Goal: Information Seeking & Learning: Learn about a topic

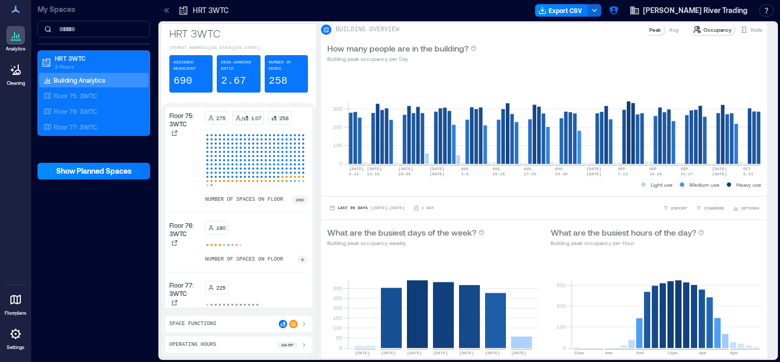
click at [16, 343] on div at bounding box center [15, 334] width 19 height 19
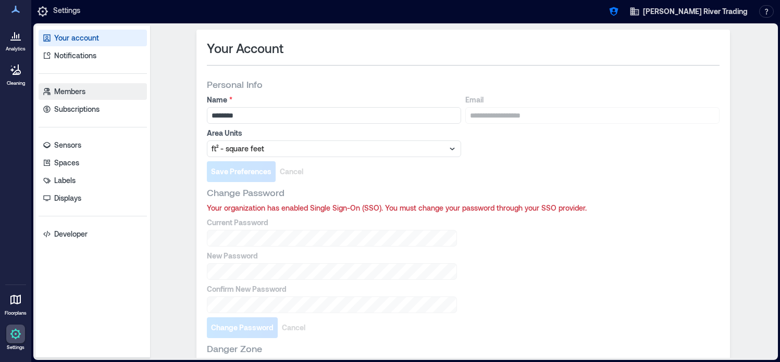
click at [92, 95] on link "Members" at bounding box center [93, 91] width 108 height 17
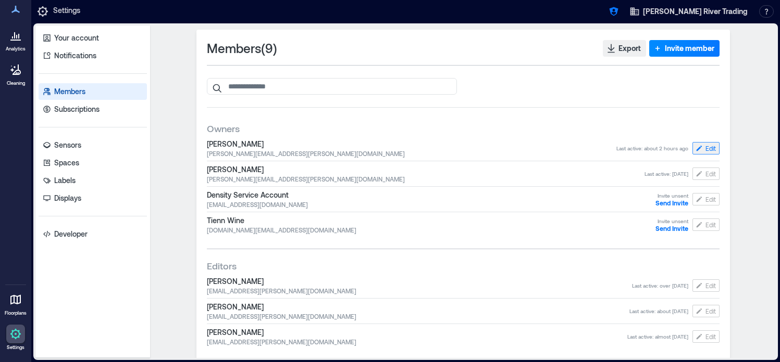
click at [706, 150] on span "Edit" at bounding box center [710, 148] width 10 height 8
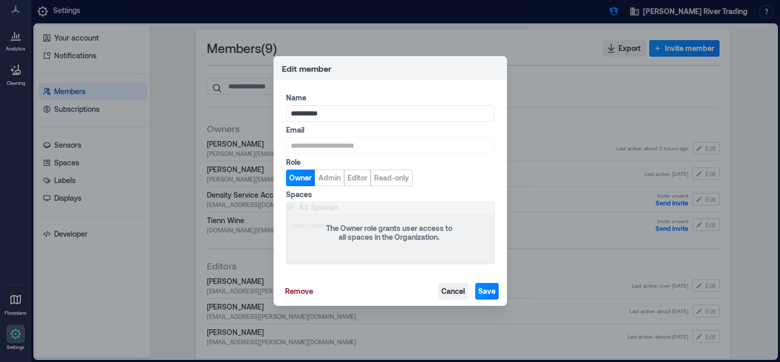
click at [447, 289] on span "Cancel" at bounding box center [452, 291] width 23 height 10
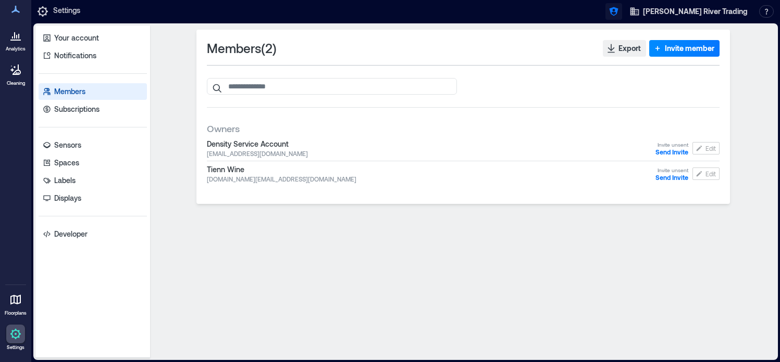
click at [619, 16] on icon "button" at bounding box center [613, 11] width 10 height 10
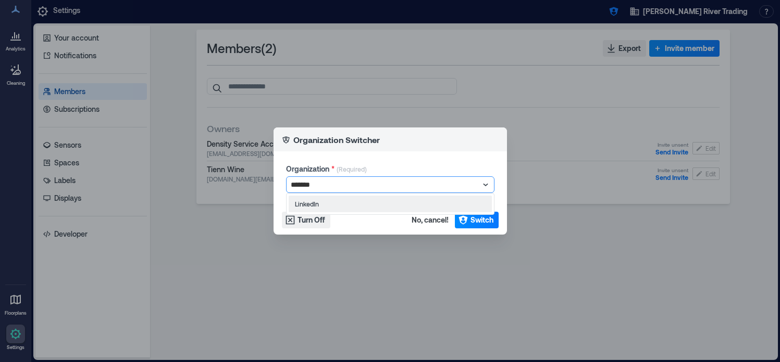
type input "********"
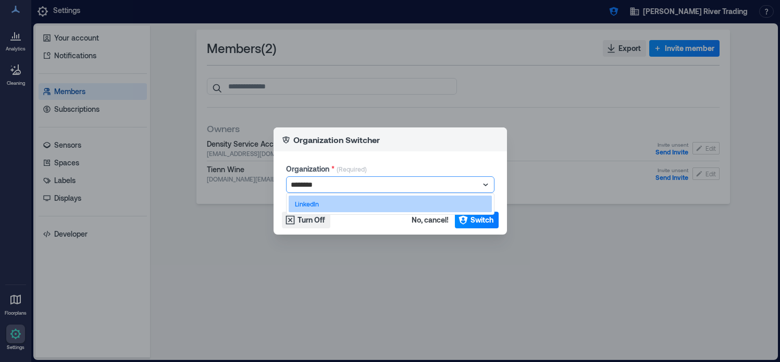
click at [379, 199] on div "LinkedIn" at bounding box center [390, 204] width 203 height 17
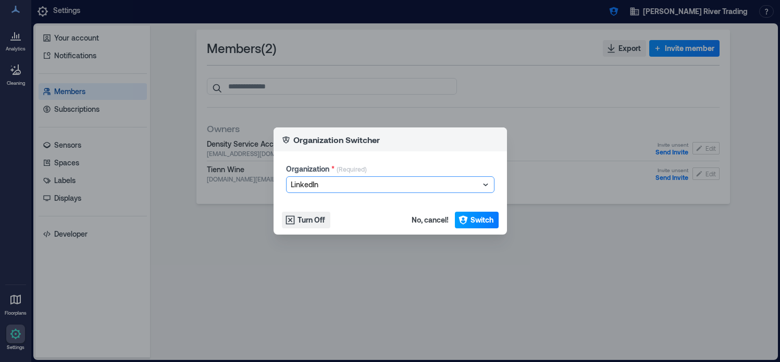
click at [484, 221] on span "Switch" at bounding box center [481, 220] width 23 height 10
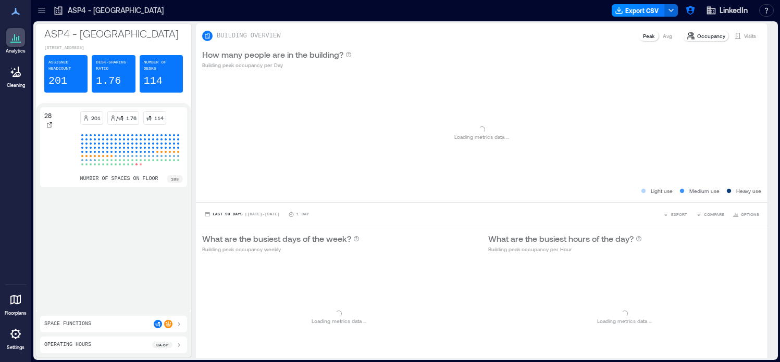
click at [46, 11] on icon at bounding box center [41, 10] width 10 height 10
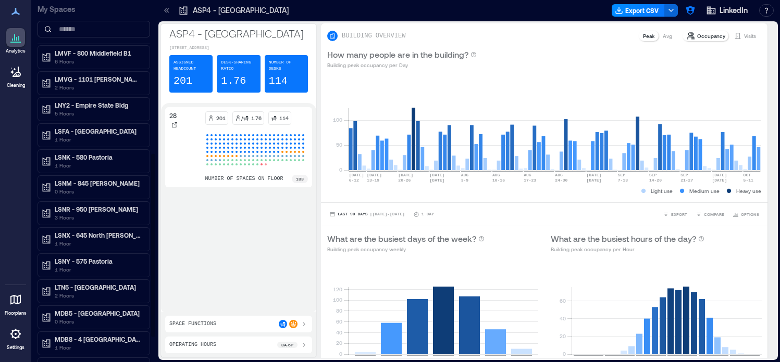
scroll to position [315, 0]
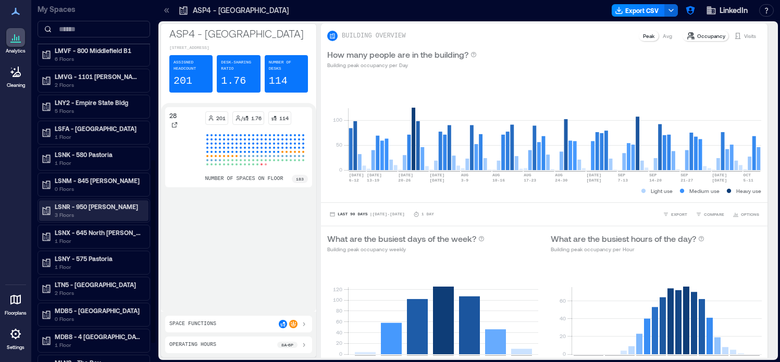
click at [94, 212] on p "3 Floors" at bounding box center [98, 215] width 87 height 8
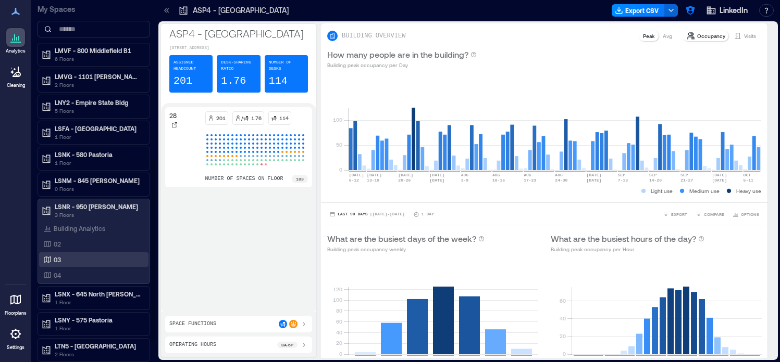
click at [82, 262] on div "03" at bounding box center [91, 260] width 101 height 10
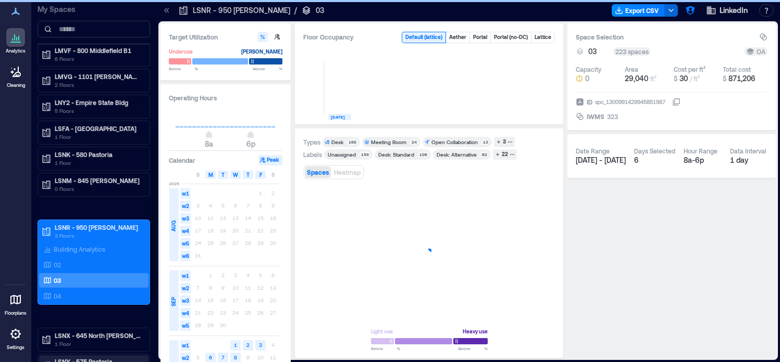
scroll to position [294, 0]
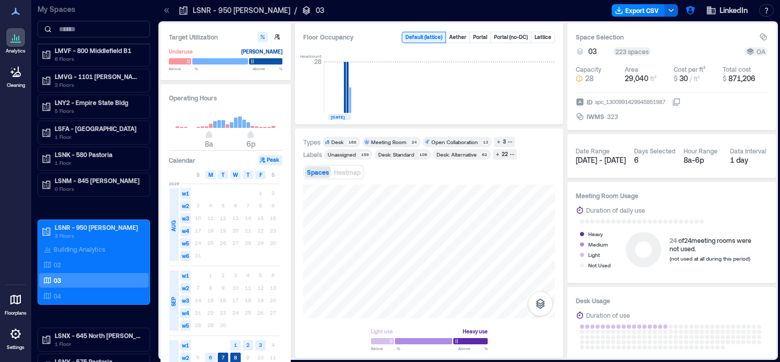
click at [166, 14] on icon at bounding box center [166, 10] width 10 height 10
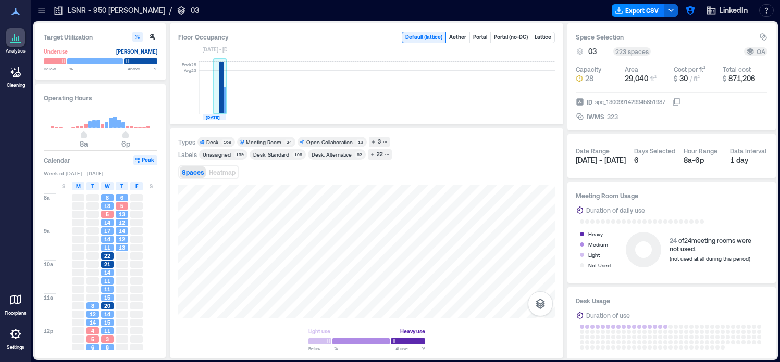
click at [218, 98] on rect at bounding box center [220, 88] width 13 height 52
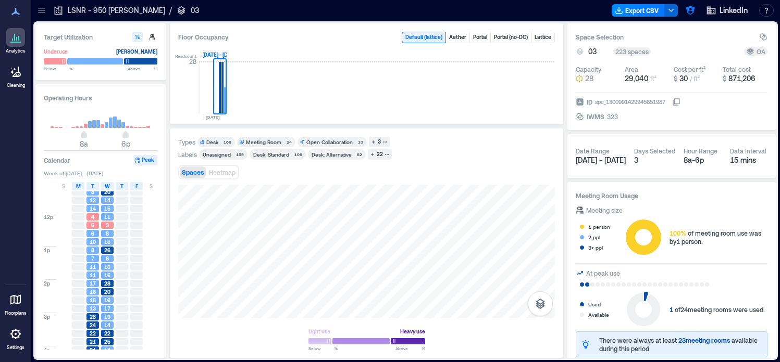
scroll to position [177, 0]
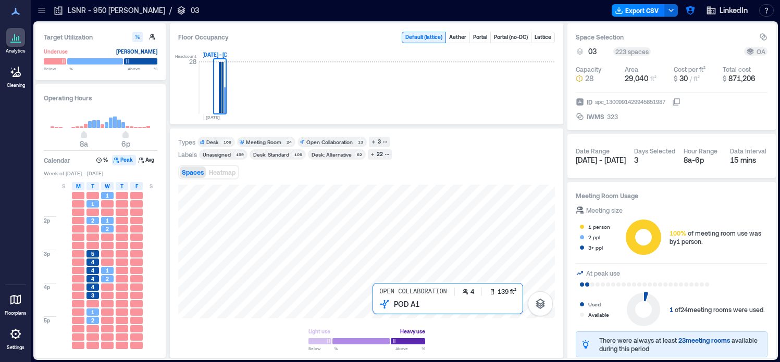
click at [374, 308] on div at bounding box center [366, 252] width 377 height 134
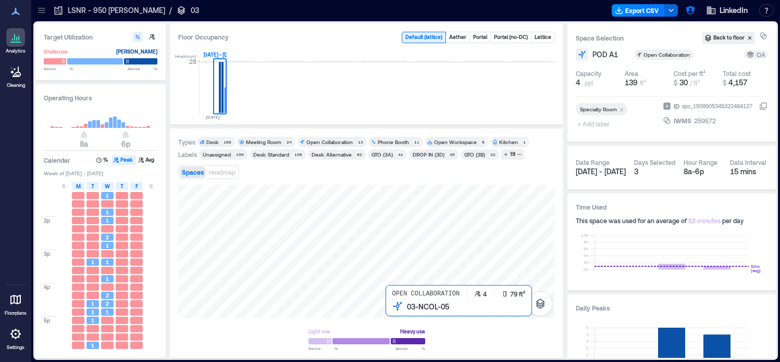
click at [389, 309] on div at bounding box center [366, 252] width 377 height 134
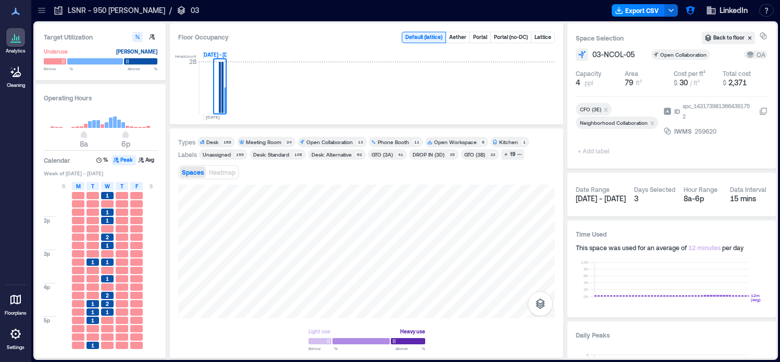
click at [433, 301] on div "Light use Heavy use Below ** % Above ** %" at bounding box center [366, 267] width 377 height 165
click at [542, 308] on icon "button" at bounding box center [539, 304] width 9 height 10
click at [542, 253] on icon "button" at bounding box center [540, 249] width 12 height 12
click at [542, 253] on icon "button" at bounding box center [540, 248] width 10 height 9
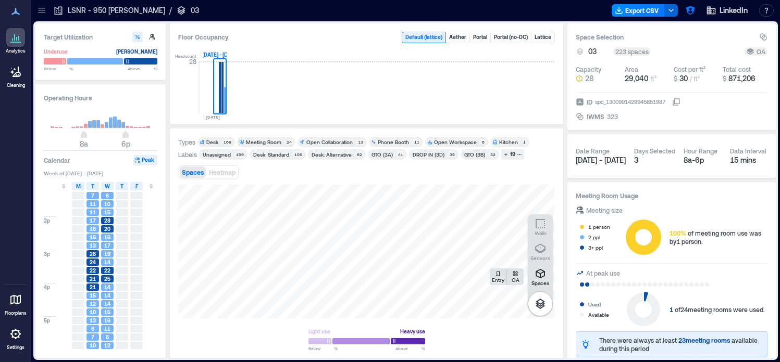
click at [352, 321] on div "Spaces Entry OA Sensors Walls Light use Heavy use Below ** % Above ** %" at bounding box center [366, 267] width 377 height 165
click at [690, 10] on icon "button" at bounding box center [690, 10] width 10 height 10
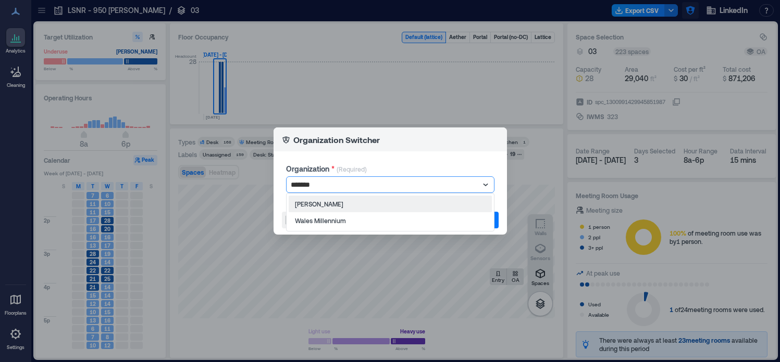
type input "********"
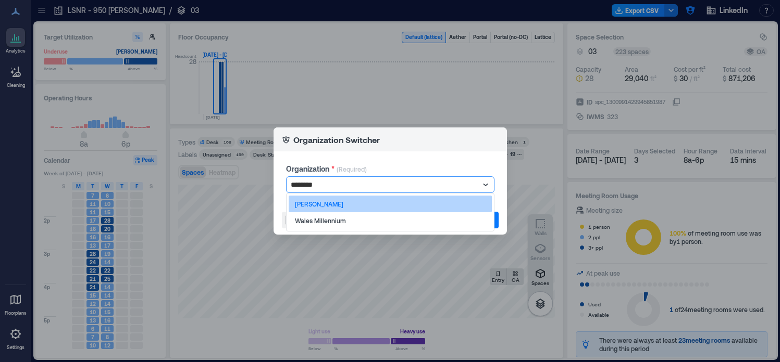
click at [424, 208] on div "Les Mills" at bounding box center [390, 204] width 203 height 17
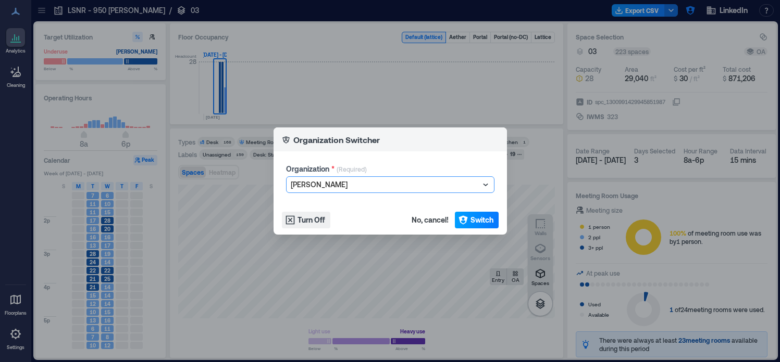
click at [481, 216] on span "Switch" at bounding box center [481, 220] width 23 height 10
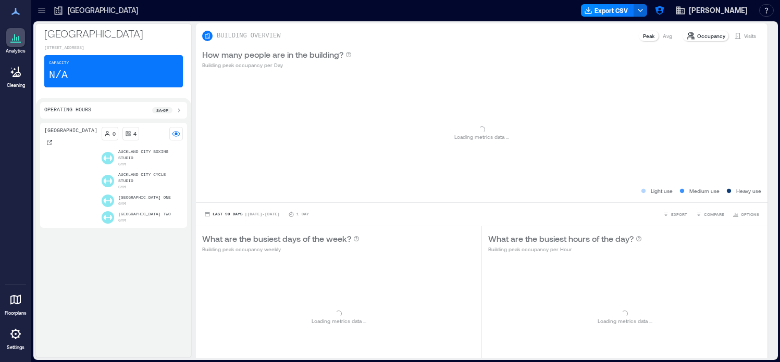
click at [39, 15] on icon at bounding box center [41, 10] width 10 height 10
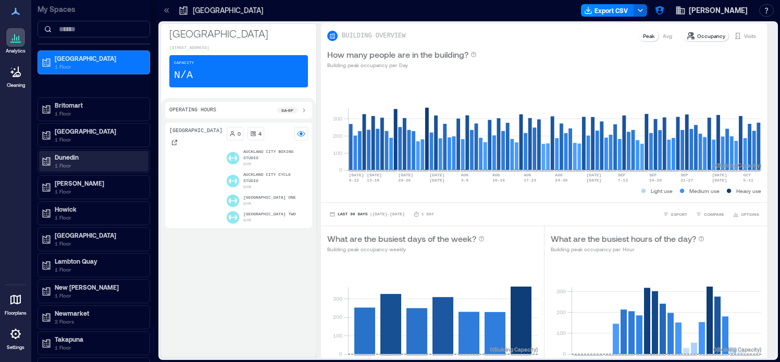
click at [117, 159] on p "Dunedin" at bounding box center [98, 157] width 87 height 8
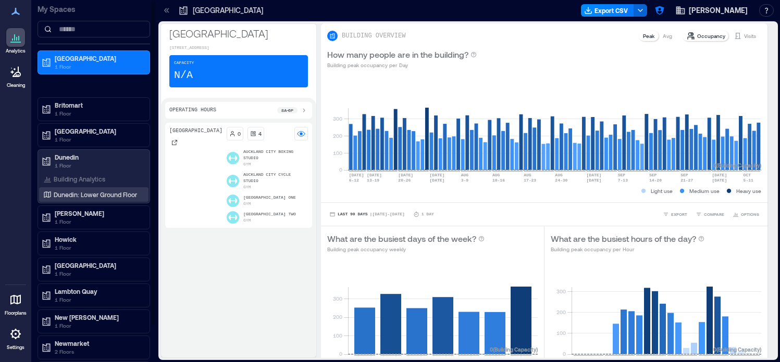
click at [98, 192] on p "Dunedin: Lower Ground Floor" at bounding box center [95, 195] width 83 height 8
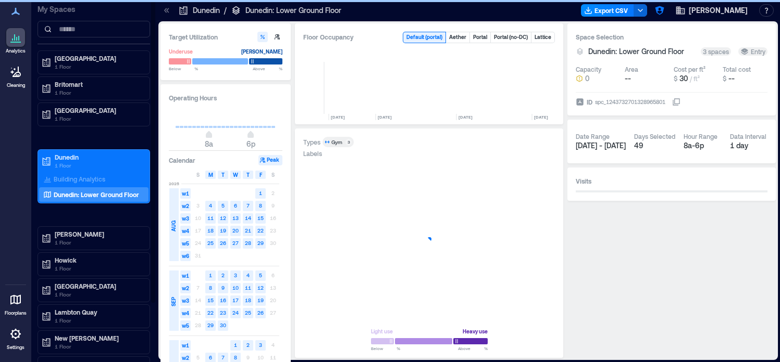
scroll to position [0, 1508]
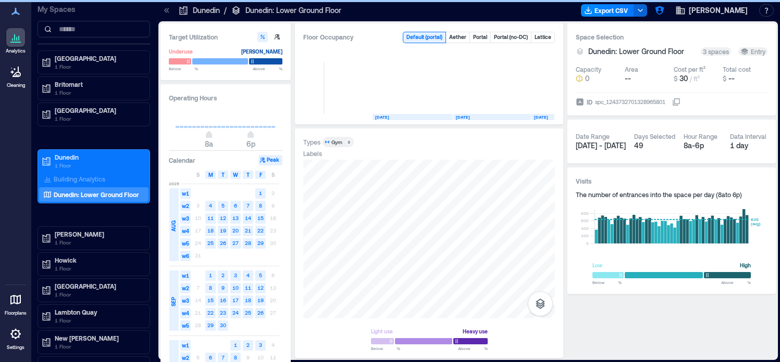
click at [168, 13] on icon at bounding box center [166, 10] width 10 height 10
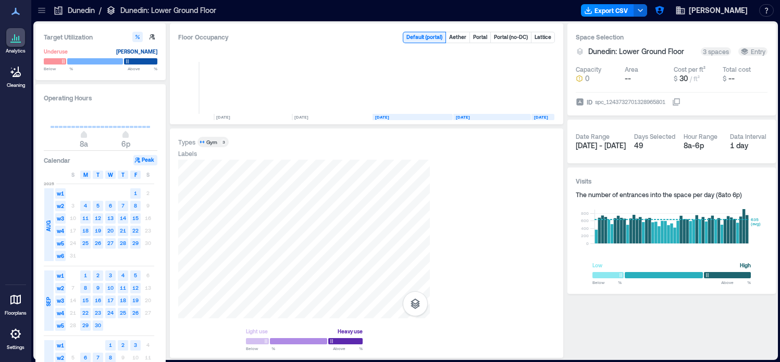
scroll to position [0, 1383]
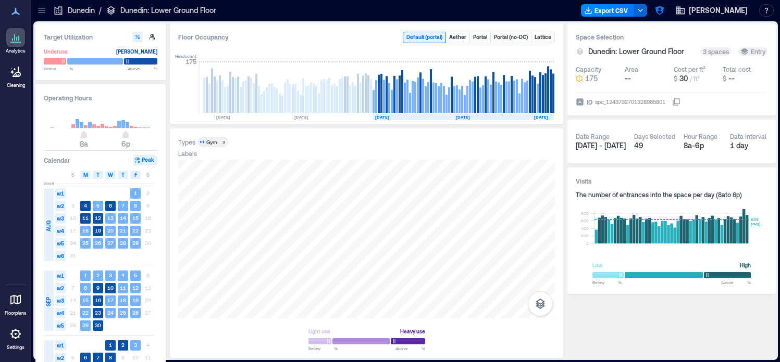
click at [45, 10] on icon at bounding box center [41, 10] width 7 height 1
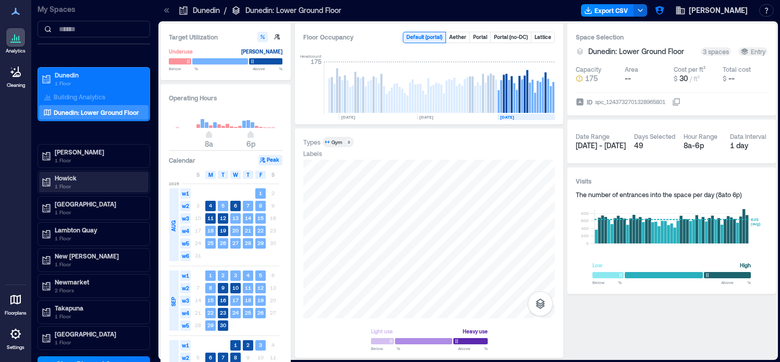
scroll to position [93, 0]
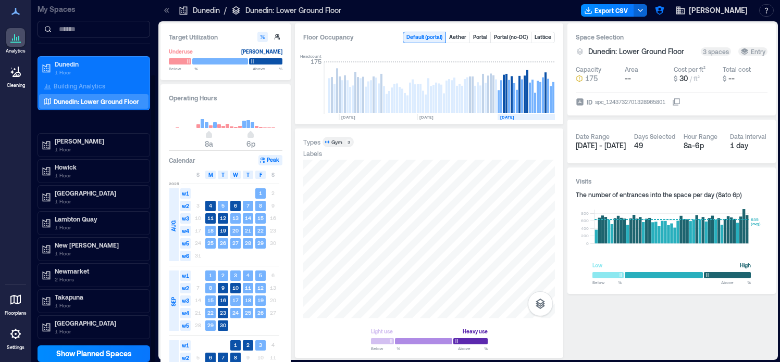
click at [112, 208] on div "Hutt City 1 Floor" at bounding box center [93, 197] width 112 height 24
click at [114, 201] on p "1 Floor" at bounding box center [98, 201] width 87 height 8
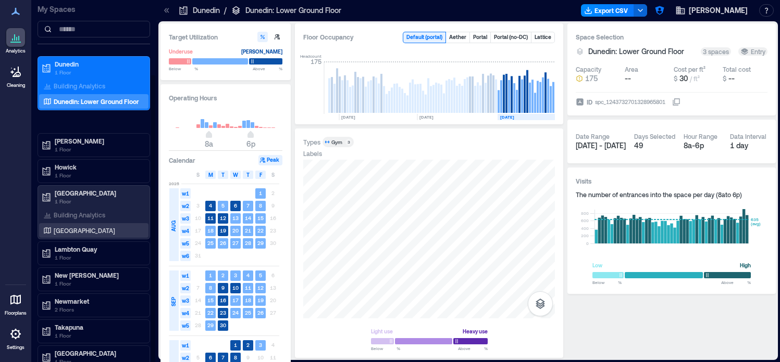
click at [102, 229] on div "Hutt City Floor" at bounding box center [91, 231] width 101 height 10
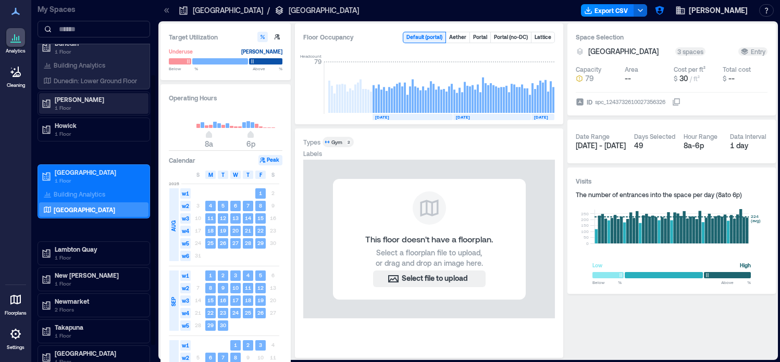
scroll to position [71, 0]
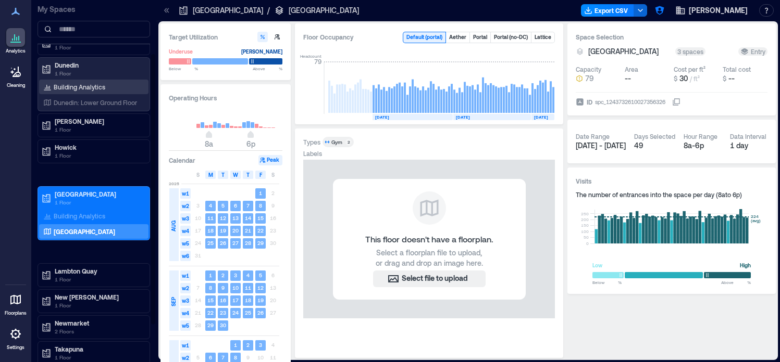
click at [89, 85] on p "Building Analytics" at bounding box center [80, 87] width 52 height 8
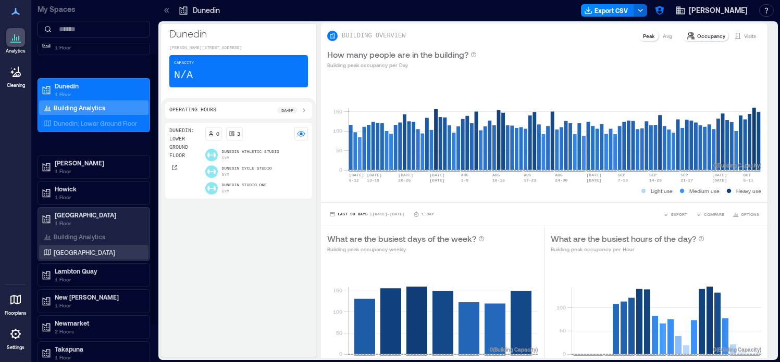
click at [73, 251] on p "Hutt City Floor" at bounding box center [84, 252] width 61 height 8
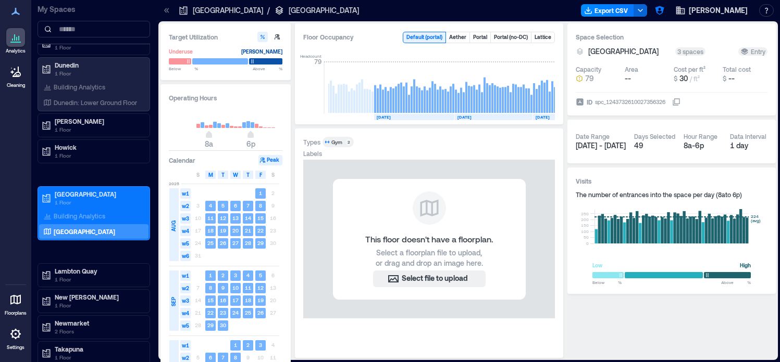
scroll to position [0, 36]
click at [93, 104] on p "Dunedin: Lower Ground Floor" at bounding box center [95, 102] width 83 height 8
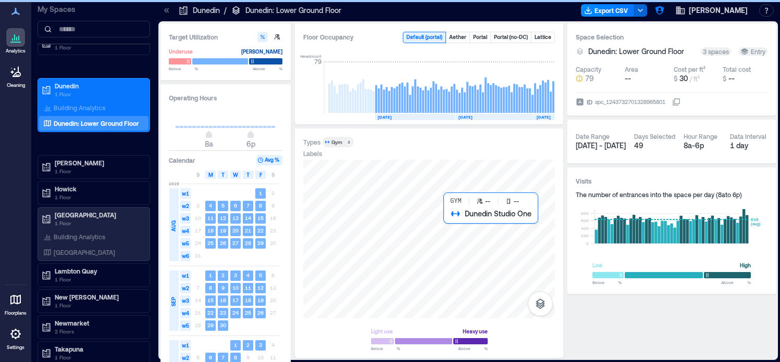
scroll to position [0, 1508]
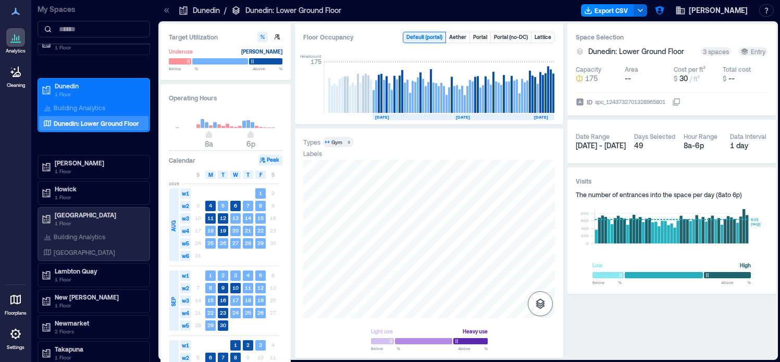
click at [539, 304] on icon "button" at bounding box center [540, 304] width 12 height 12
click at [542, 247] on icon "button" at bounding box center [540, 249] width 12 height 12
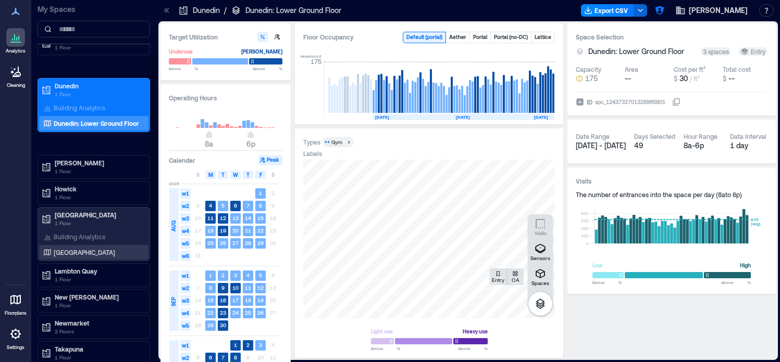
click at [84, 249] on p "Hutt City Floor" at bounding box center [84, 252] width 61 height 8
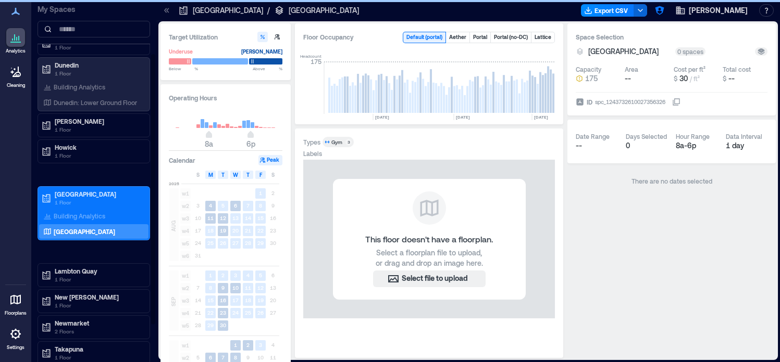
scroll to position [0, 36]
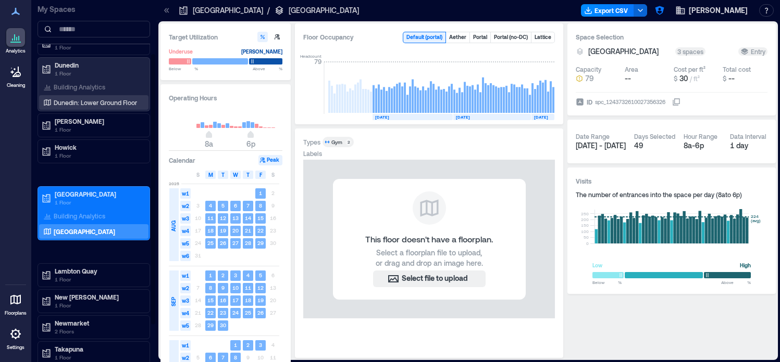
click at [119, 102] on p "Dunedin: Lower Ground Floor" at bounding box center [95, 102] width 83 height 8
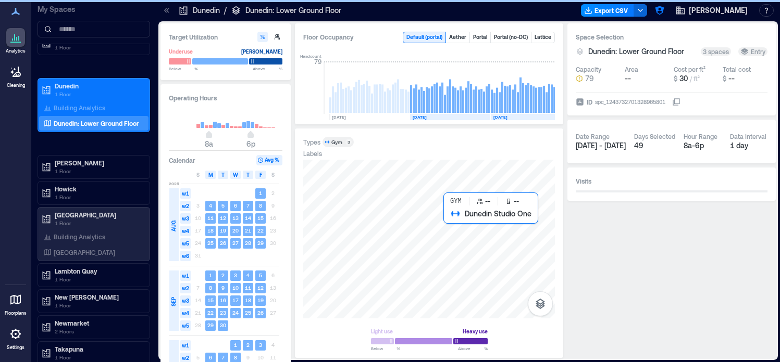
scroll to position [0, 1508]
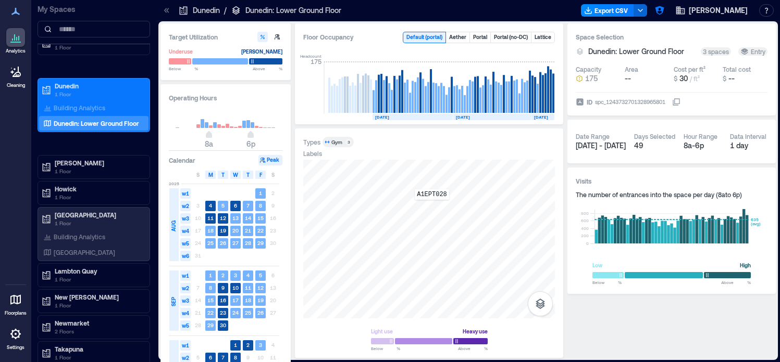
click at [432, 207] on div "A1EPT028" at bounding box center [429, 239] width 252 height 159
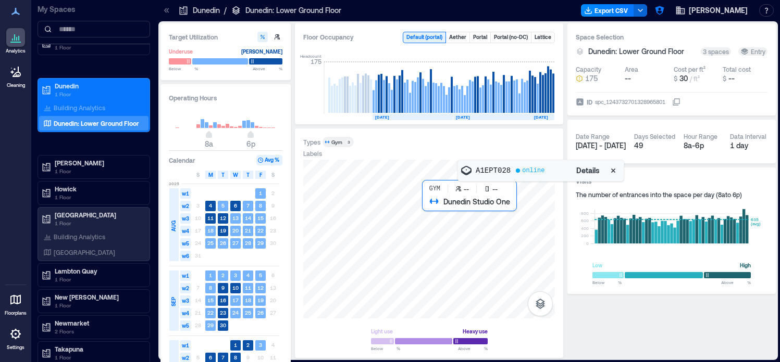
click at [480, 237] on div at bounding box center [429, 239] width 252 height 159
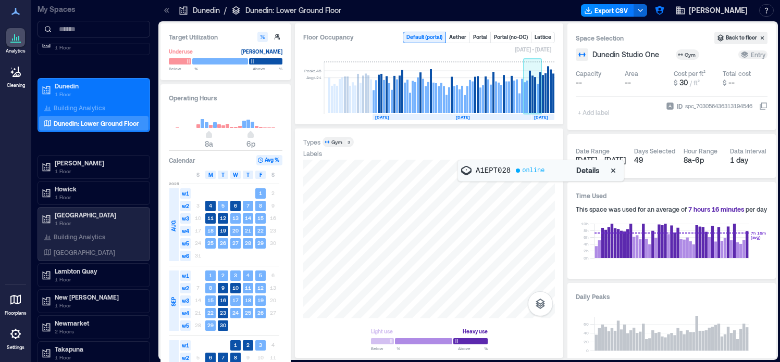
click at [533, 94] on rect at bounding box center [532, 94] width 2 height 37
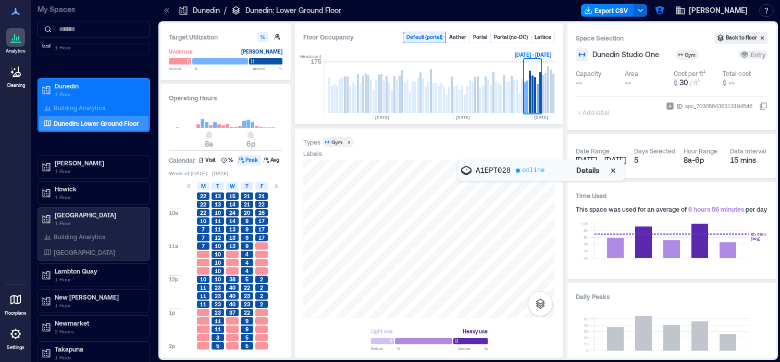
scroll to position [69, 0]
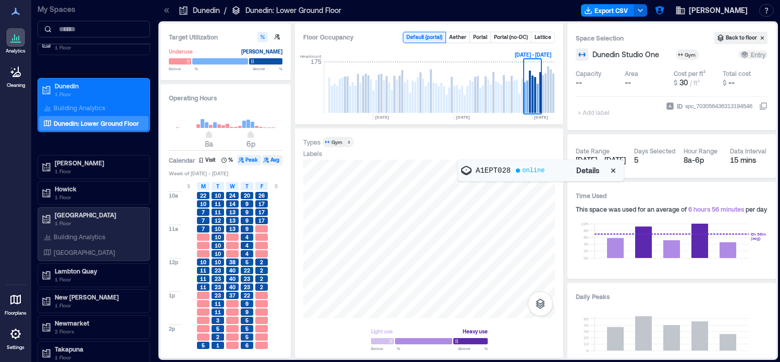
click at [273, 160] on button "Avg" at bounding box center [272, 160] width 20 height 10
click at [456, 237] on div at bounding box center [429, 239] width 252 height 159
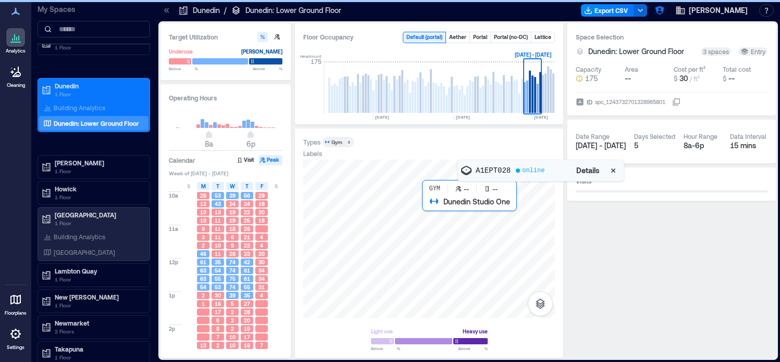
click at [456, 237] on div at bounding box center [429, 239] width 252 height 159
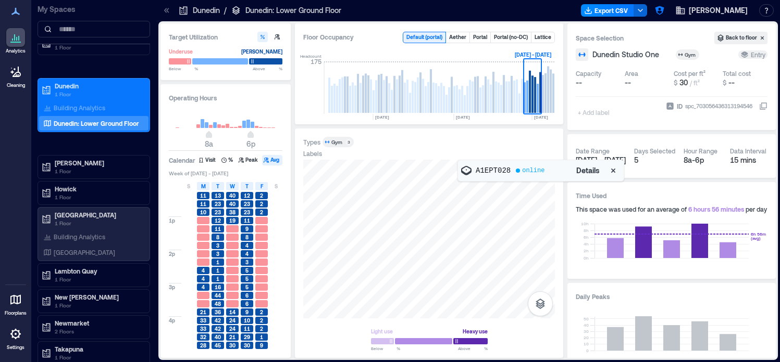
scroll to position [145, 0]
